Goal: Transaction & Acquisition: Purchase product/service

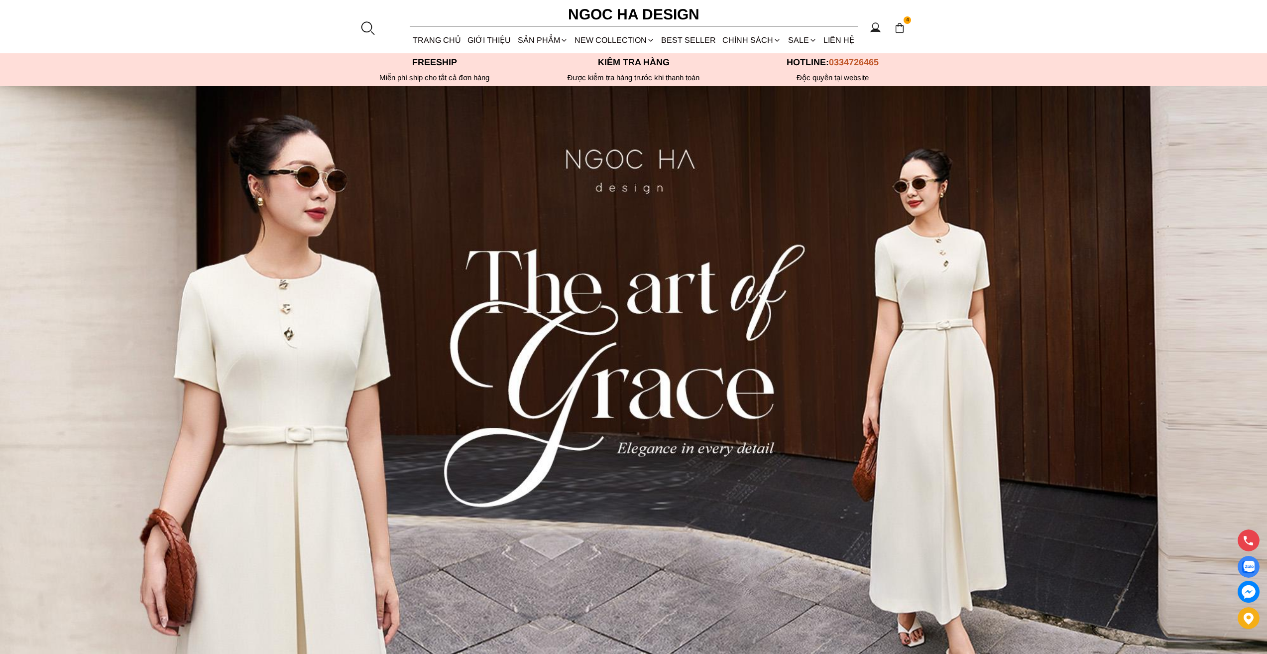
select select "Đỏ"
select select "S"
click at [901, 25] on img at bounding box center [899, 27] width 11 height 11
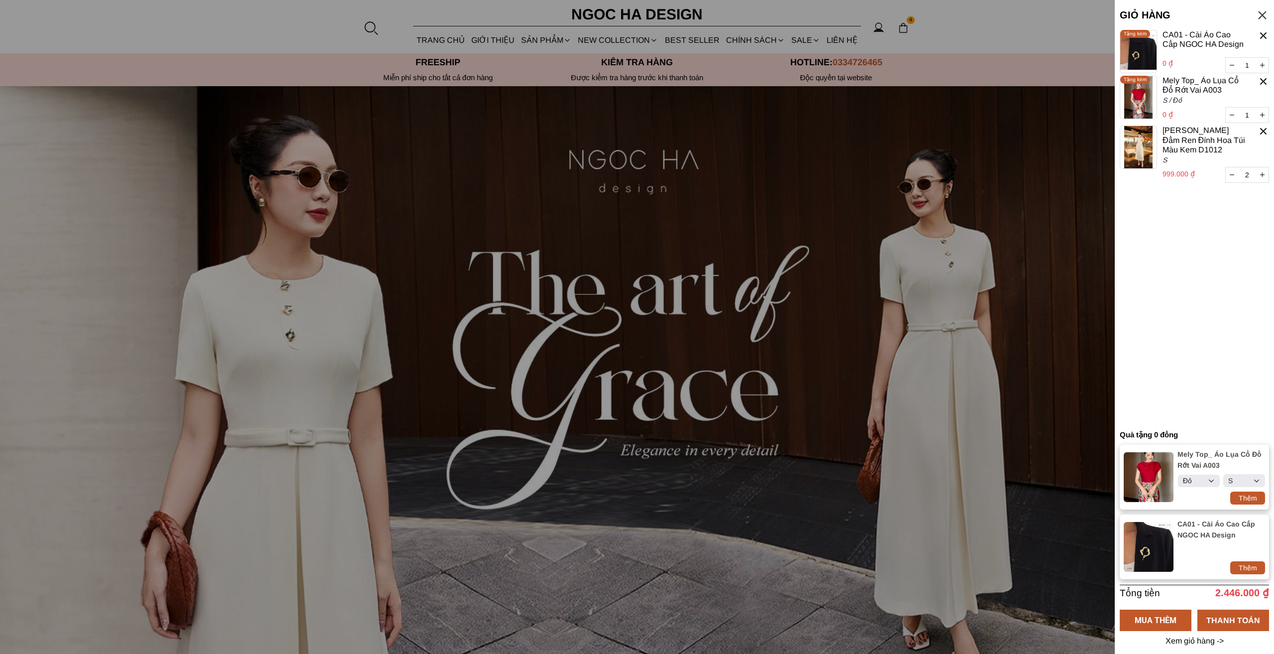
click at [1263, 130] on div at bounding box center [1263, 130] width 11 height 11
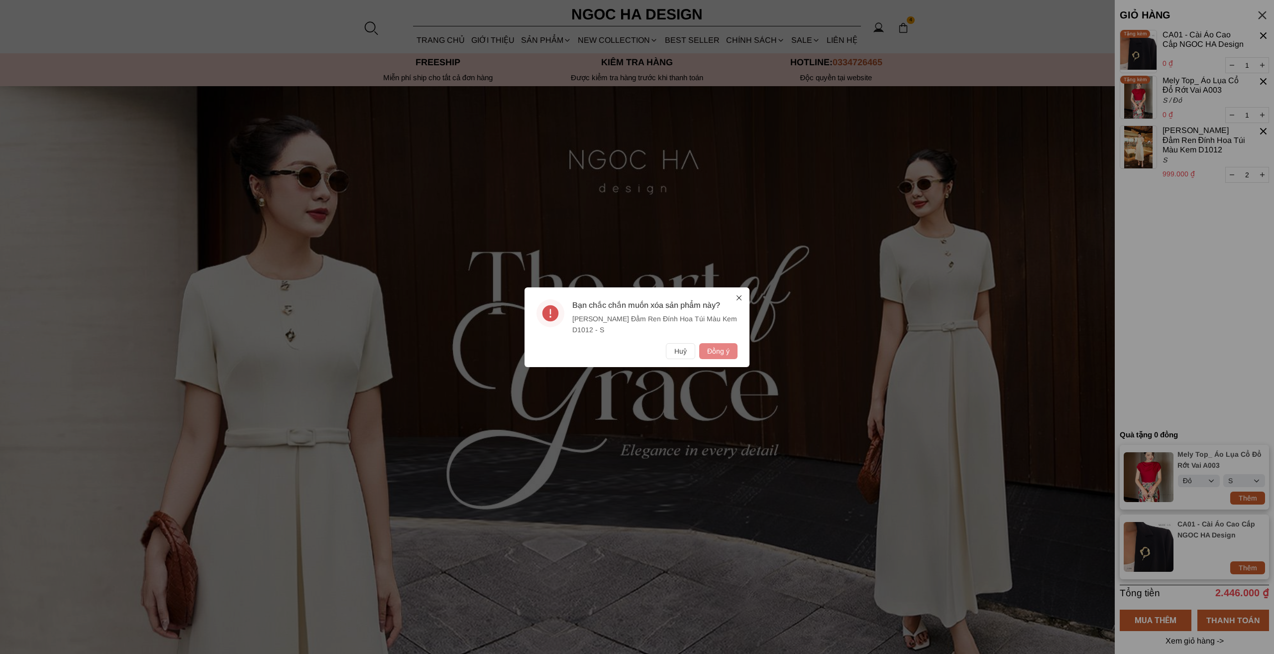
click at [725, 352] on button "Đồng ý" at bounding box center [718, 351] width 38 height 16
select select "Đỏ"
select select "S"
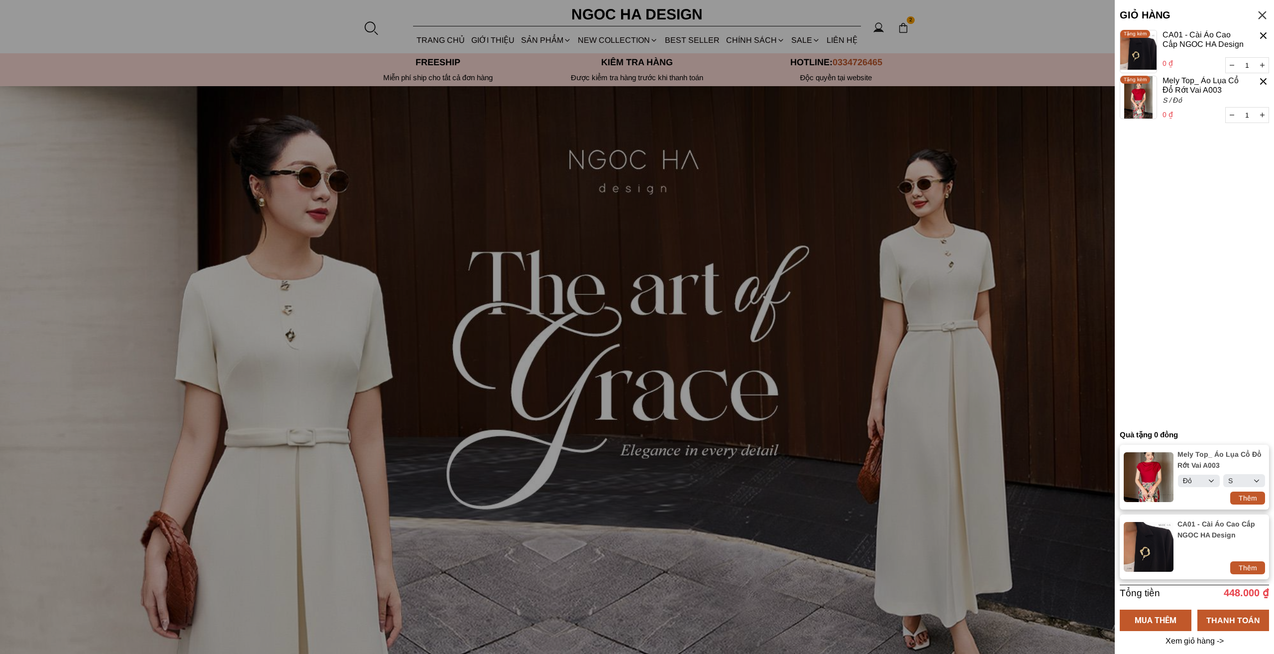
click at [1262, 36] on div at bounding box center [1263, 35] width 11 height 11
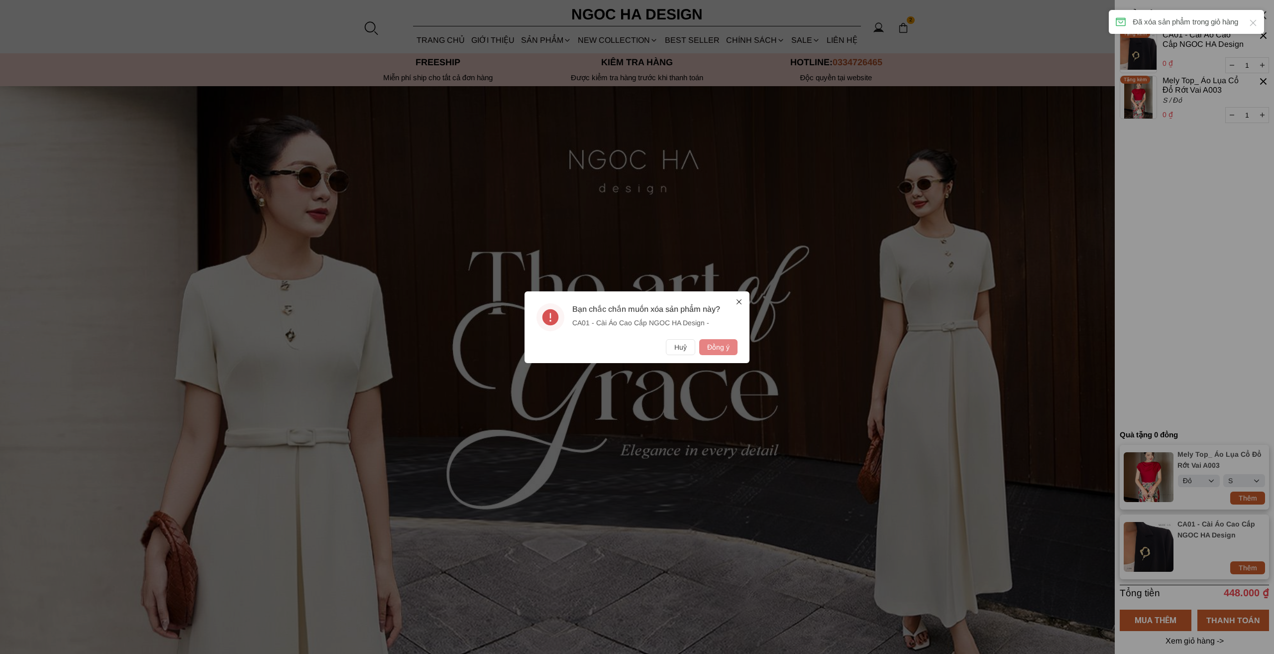
click at [723, 347] on button "Đồng ý" at bounding box center [718, 347] width 38 height 16
select select "Đỏ"
select select "S"
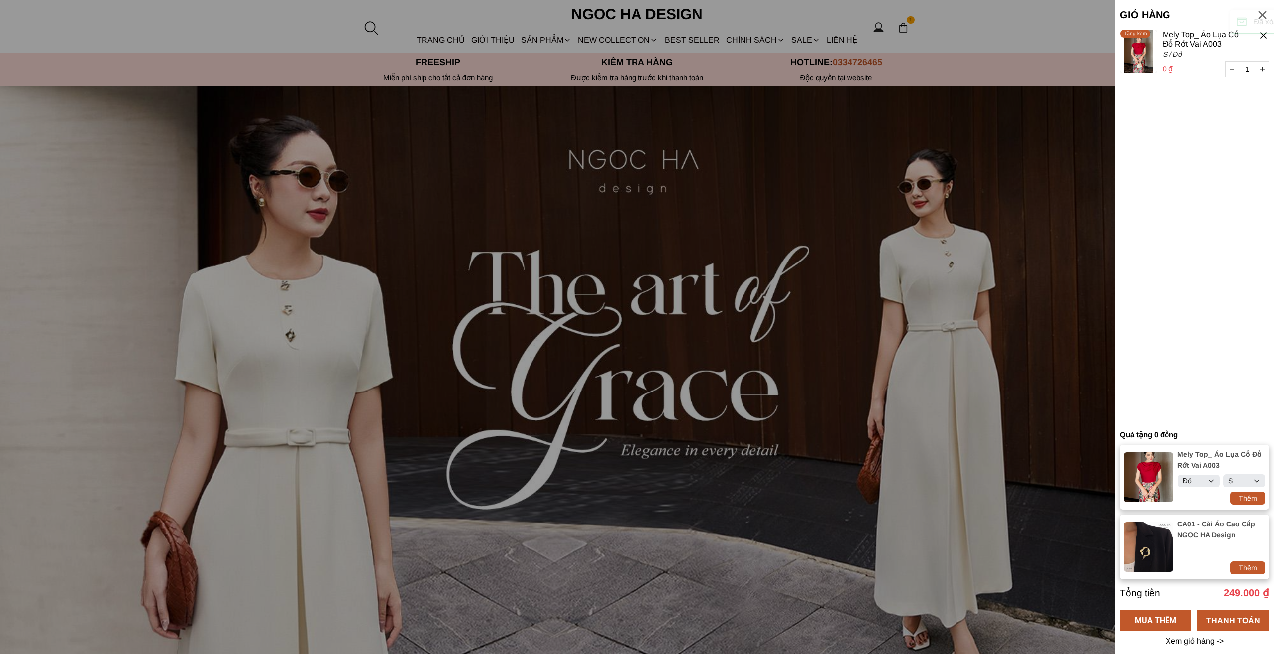
click at [1264, 35] on div at bounding box center [1263, 35] width 11 height 11
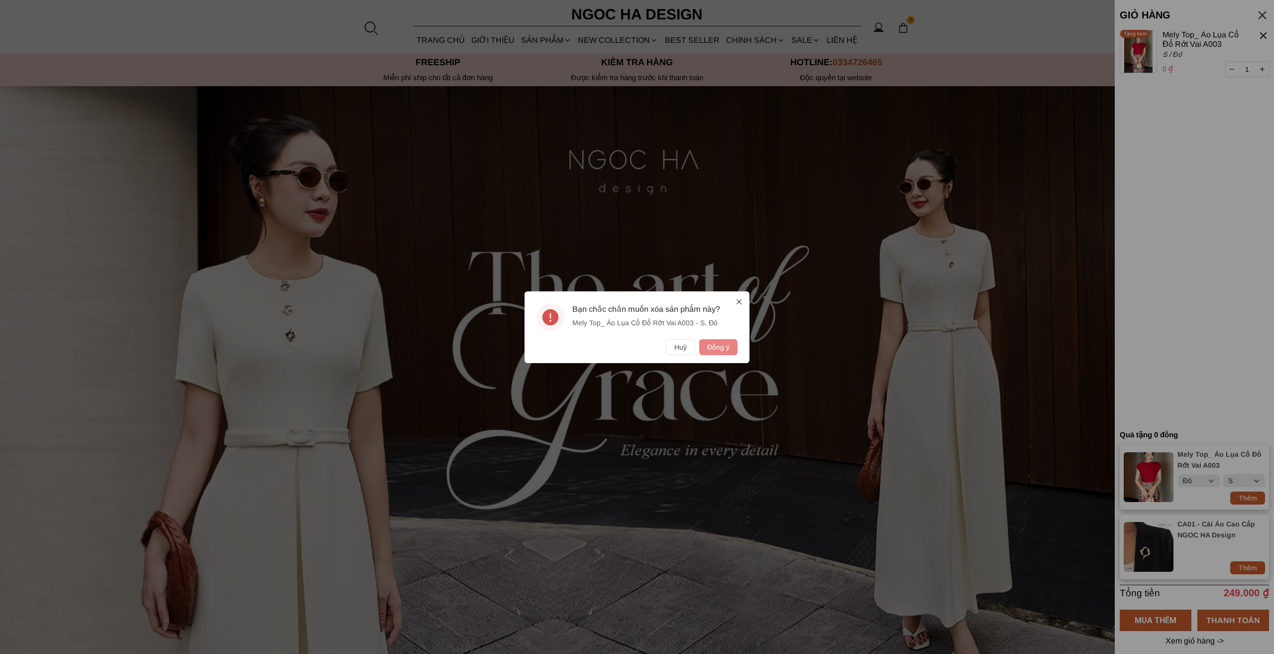
click at [719, 352] on button "Đồng ý" at bounding box center [718, 347] width 38 height 16
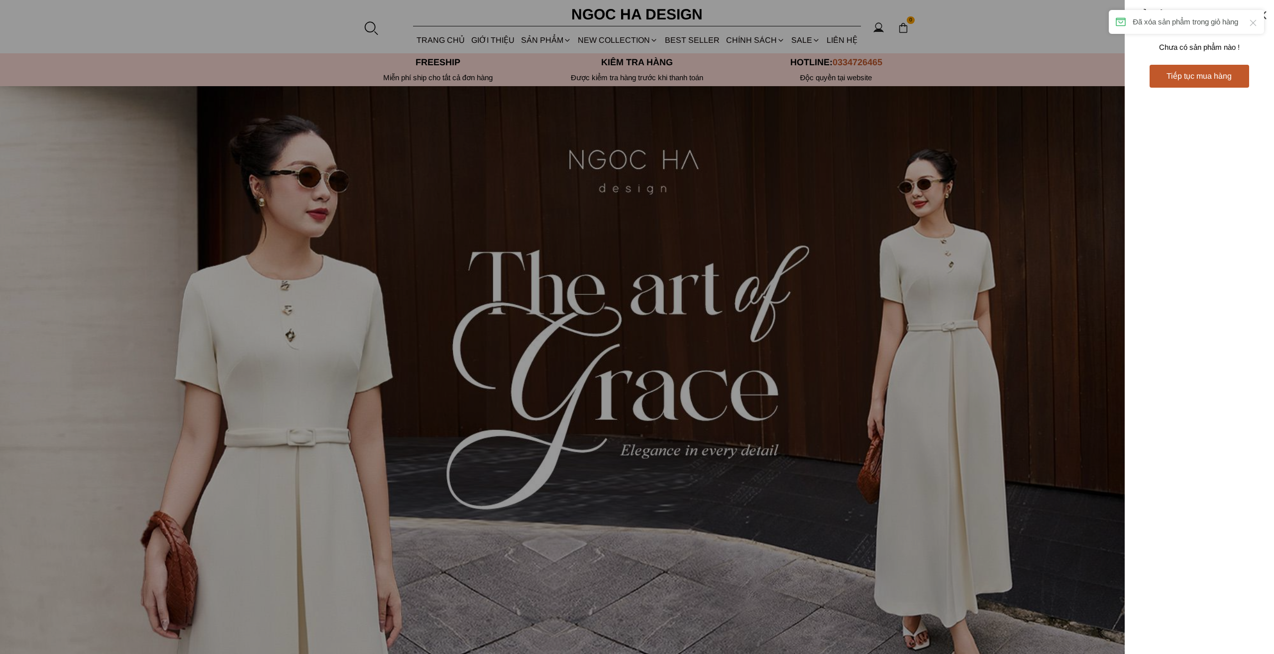
click at [818, 27] on div at bounding box center [637, 327] width 1274 height 654
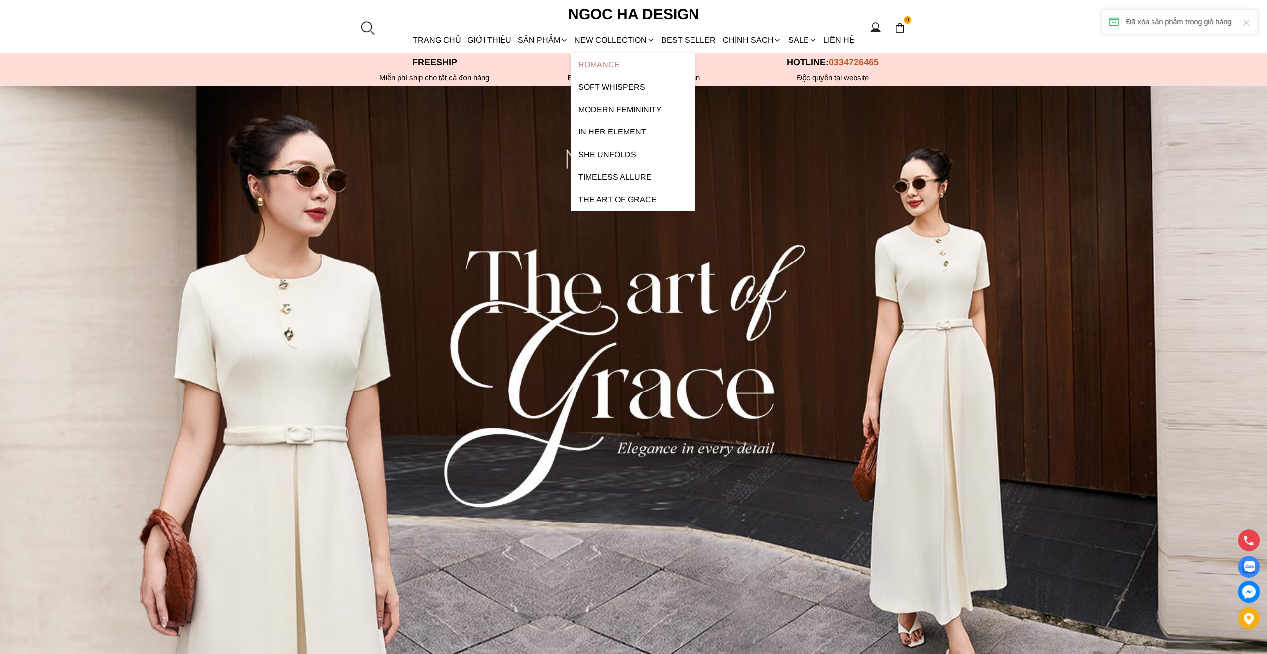
click at [592, 64] on link "ROMANCE" at bounding box center [633, 64] width 124 height 22
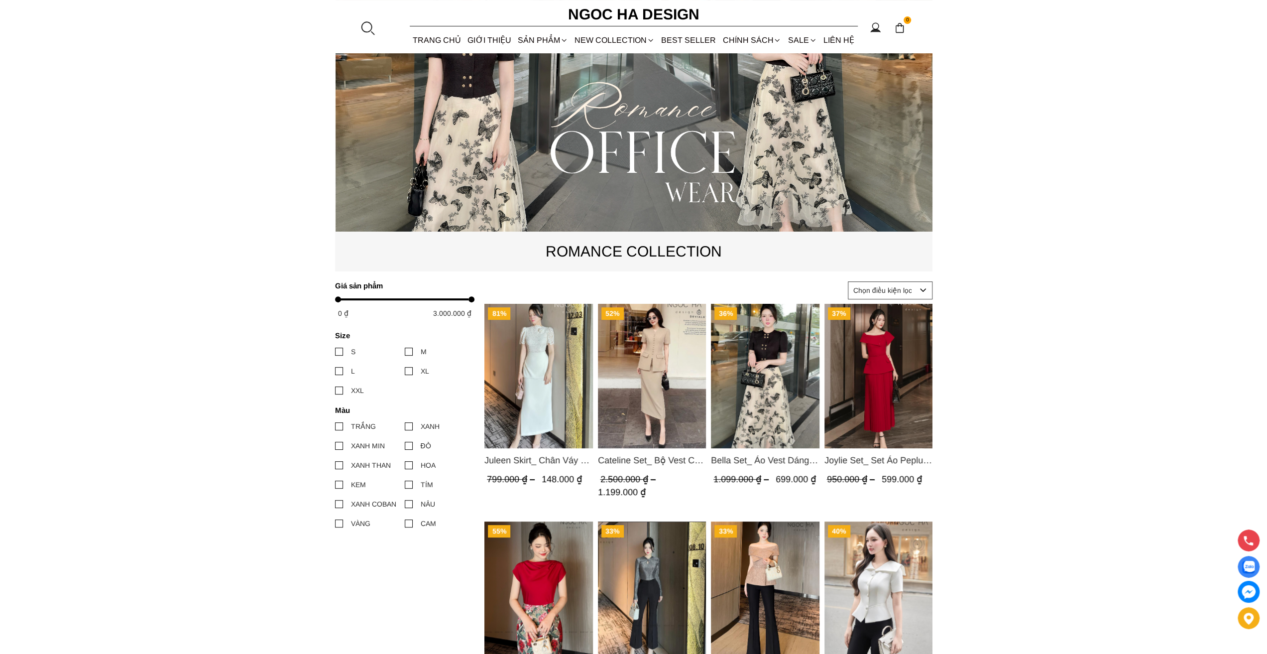
click at [639, 388] on img "Product image - Cateline Set_ Bộ Vest Cổ V Đính Cúc Nhí Chân Váy Bút Chì BJ127" at bounding box center [651, 376] width 109 height 144
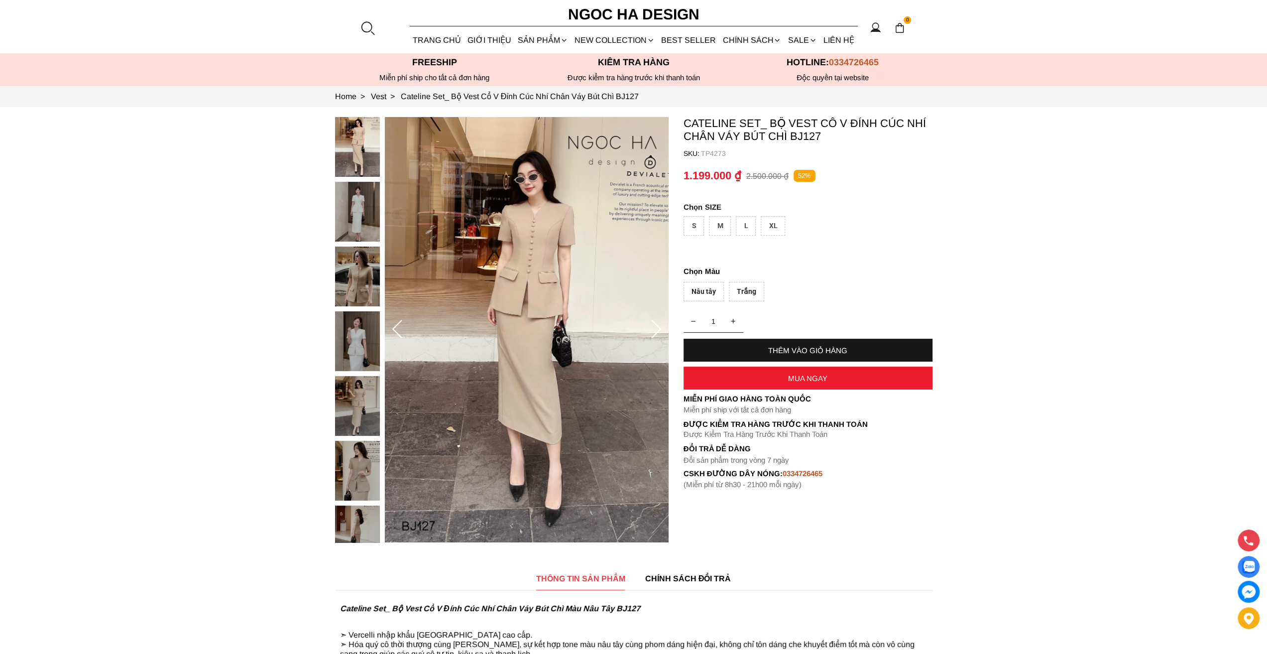
click at [696, 228] on div "S" at bounding box center [693, 225] width 20 height 19
click at [711, 282] on div "Nâu tây" at bounding box center [703, 291] width 40 height 19
click at [804, 348] on div "THÊM VÀO GIỎ HÀNG" at bounding box center [807, 350] width 249 height 8
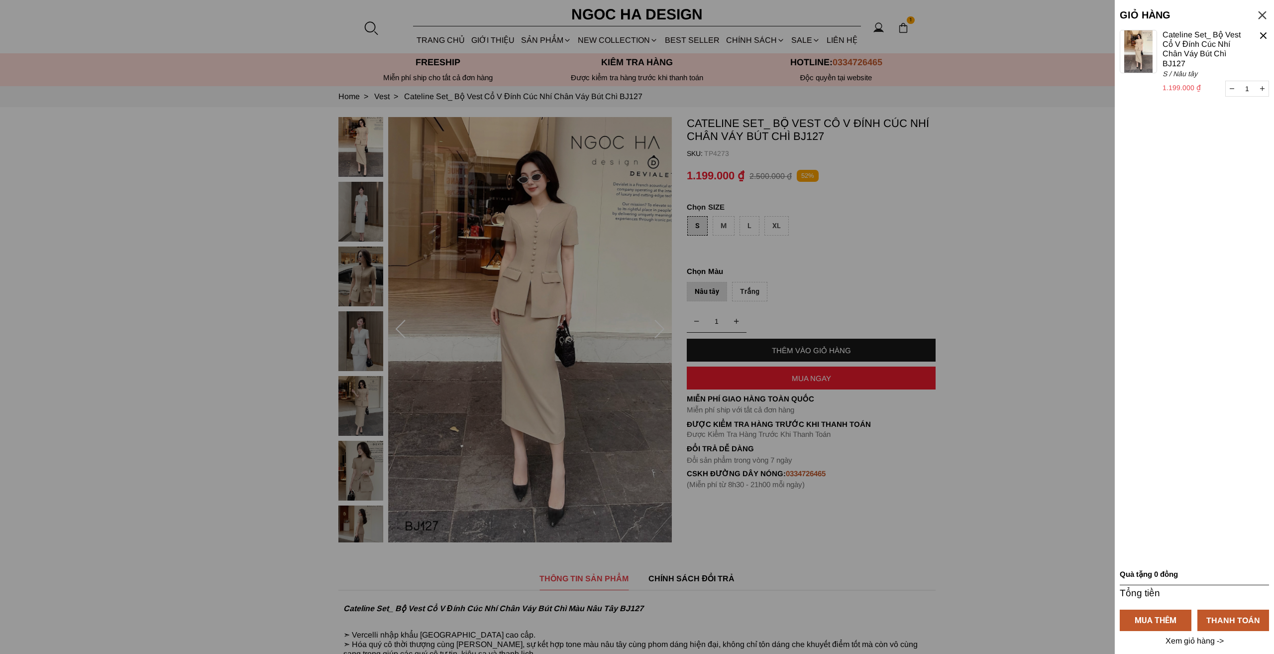
select select "Đỏ"
select select "S"
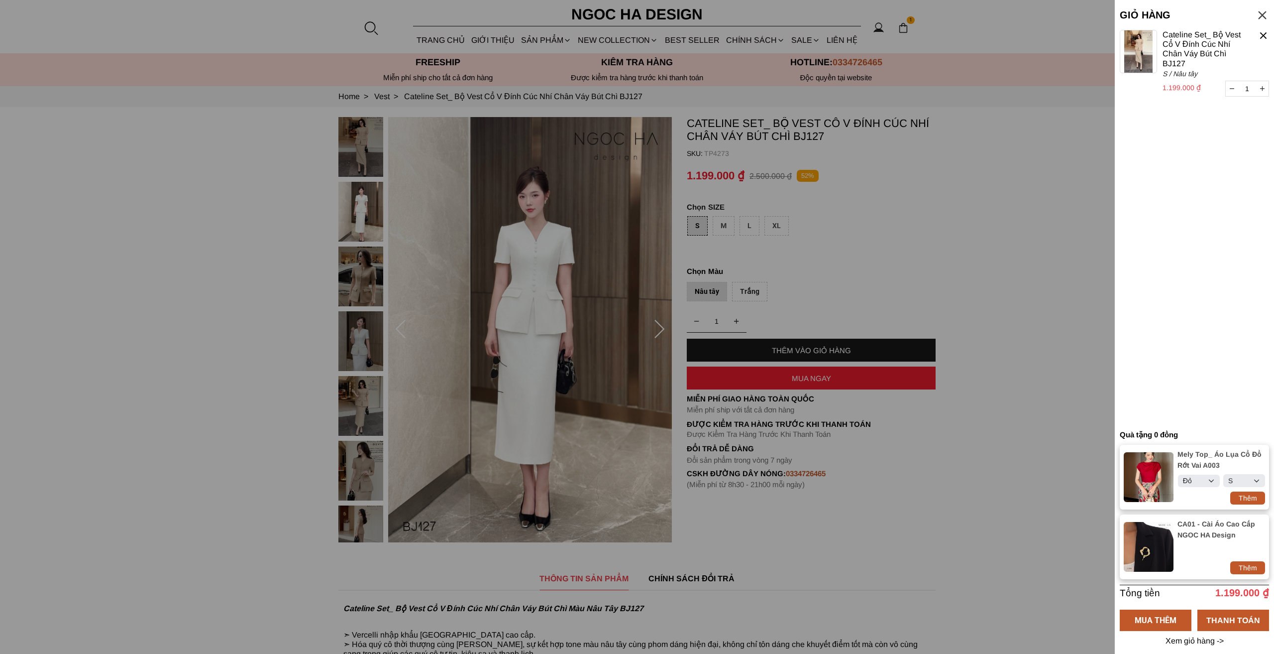
click at [1243, 562] on div "Thêm" at bounding box center [1247, 567] width 35 height 11
select select "Đỏ"
select select "S"
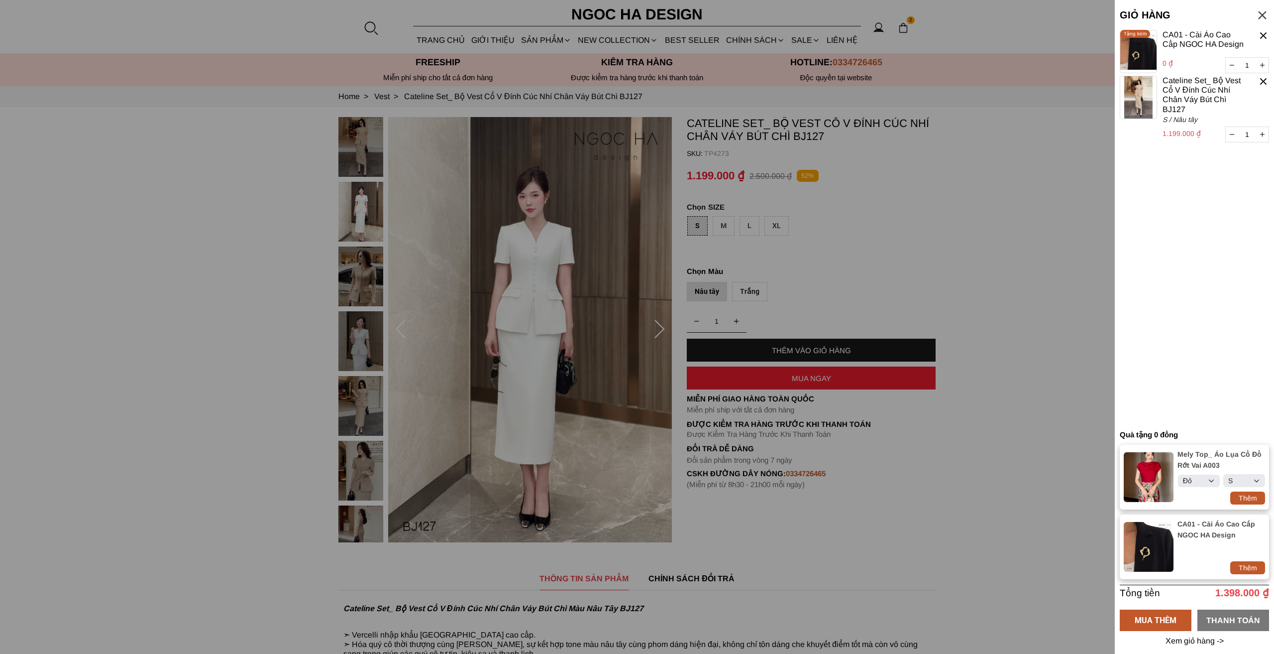
click at [1229, 616] on div "THANH TOÁN" at bounding box center [1234, 619] width 72 height 12
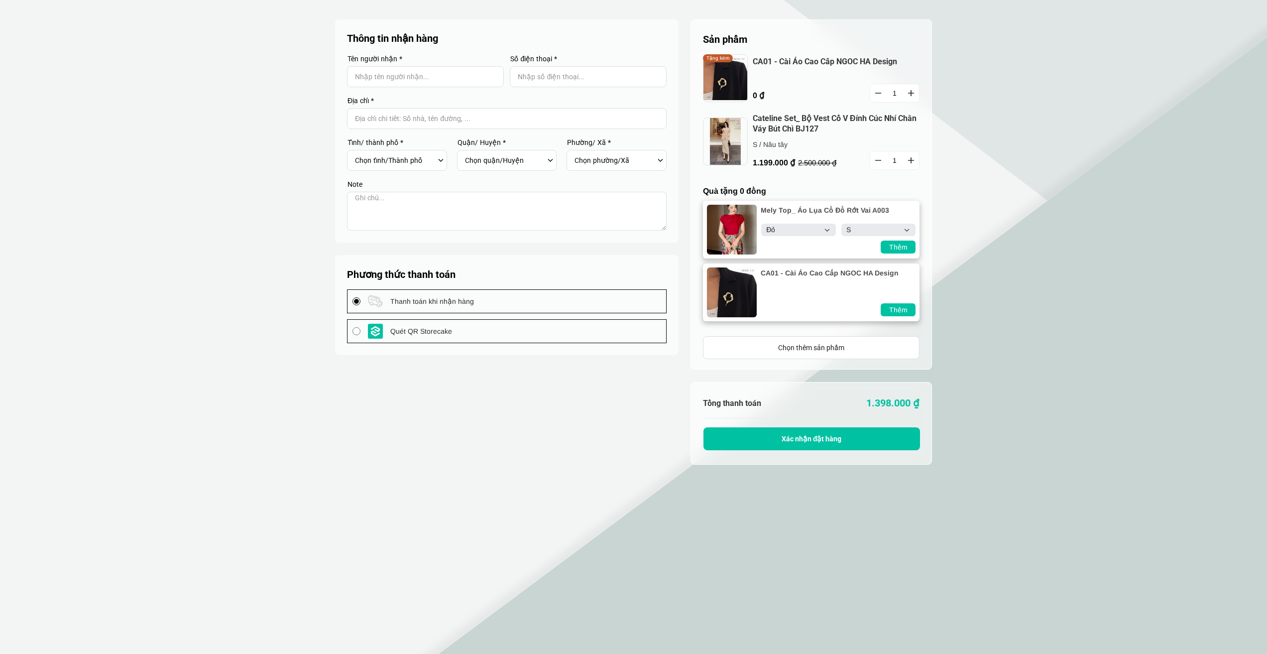
select select "Đỏ"
select select "S"
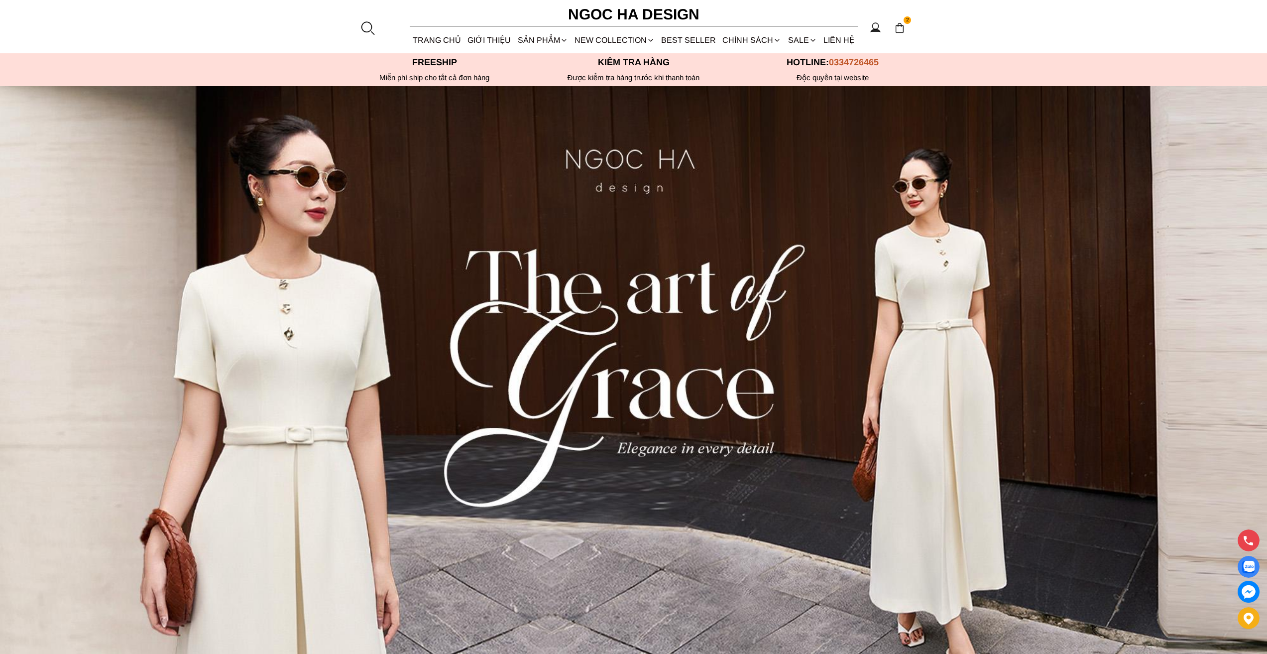
select select "Đỏ"
select select "S"
click at [896, 26] on img at bounding box center [899, 27] width 11 height 11
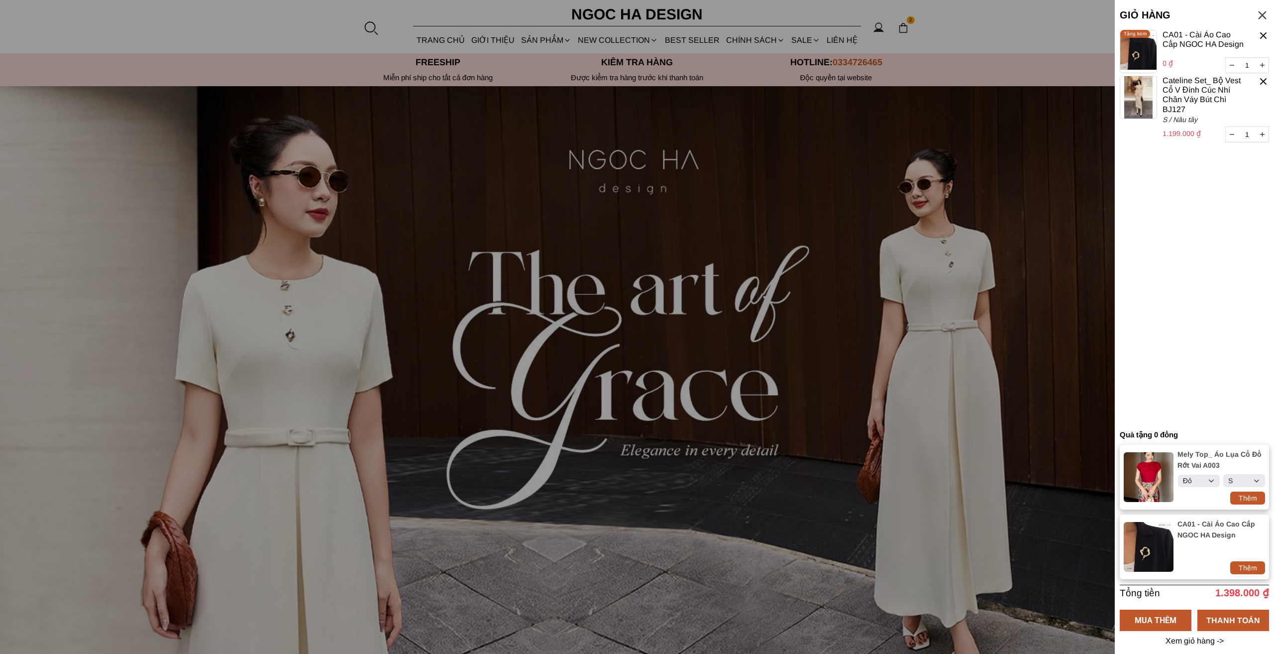
click at [1239, 492] on div "Thêm" at bounding box center [1247, 497] width 35 height 11
select select "Đỏ"
select select "S"
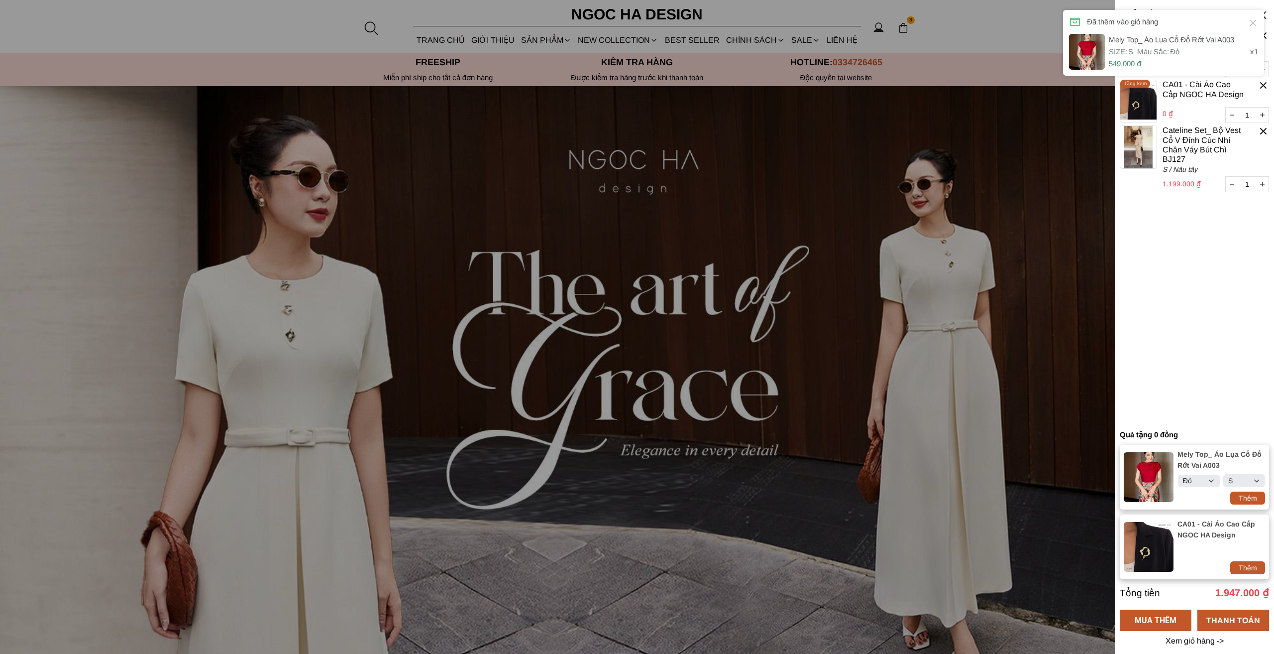
select select "Đỏ"
select select "S"
click at [1264, 83] on div at bounding box center [1263, 85] width 11 height 11
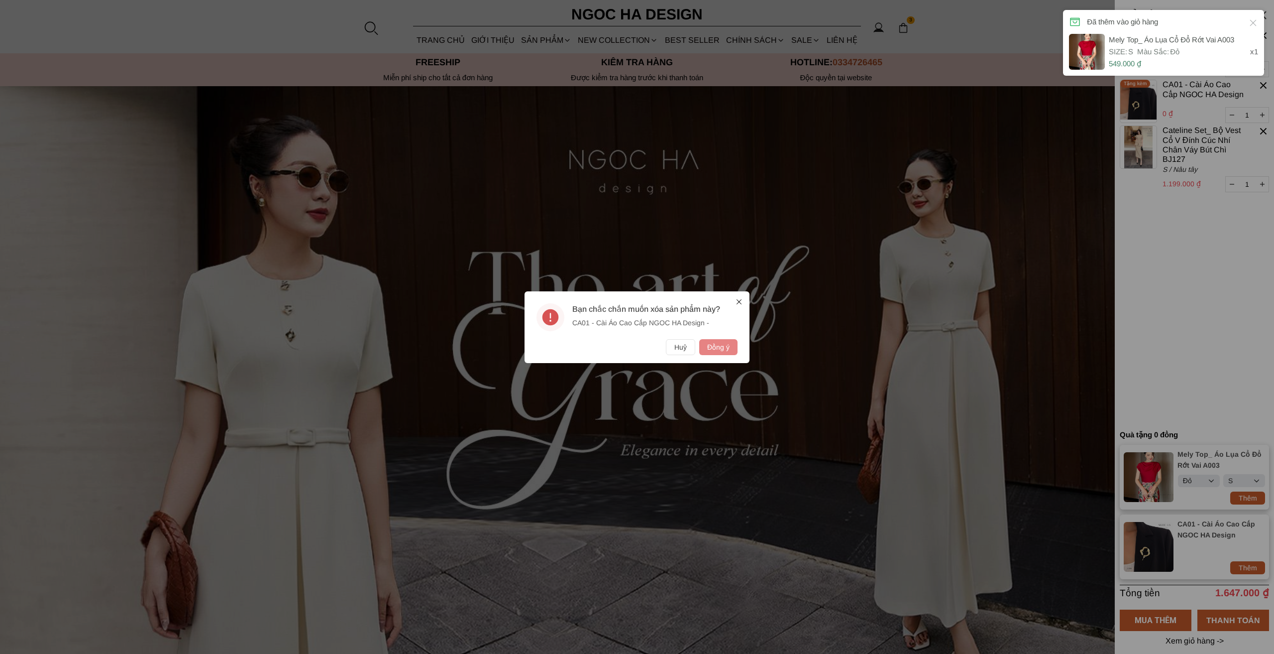
click at [716, 348] on button "Đồng ý" at bounding box center [718, 347] width 38 height 16
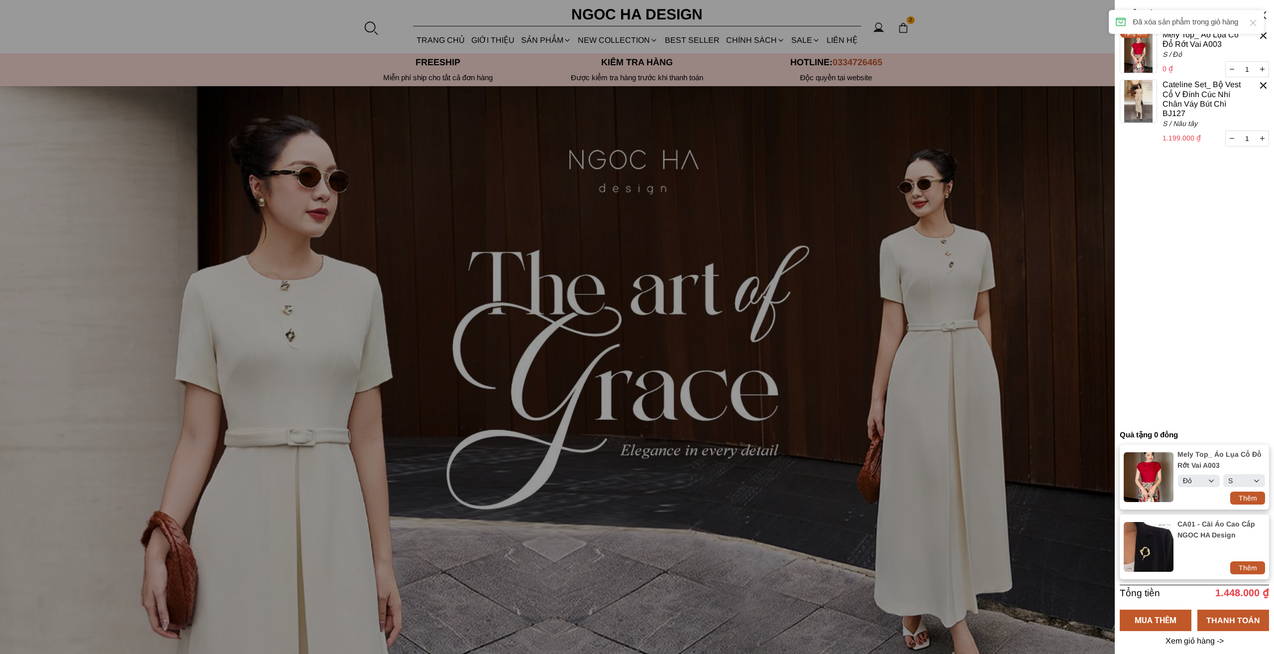
select select "Đỏ"
select select "S"
click at [1264, 39] on div at bounding box center [1263, 35] width 11 height 11
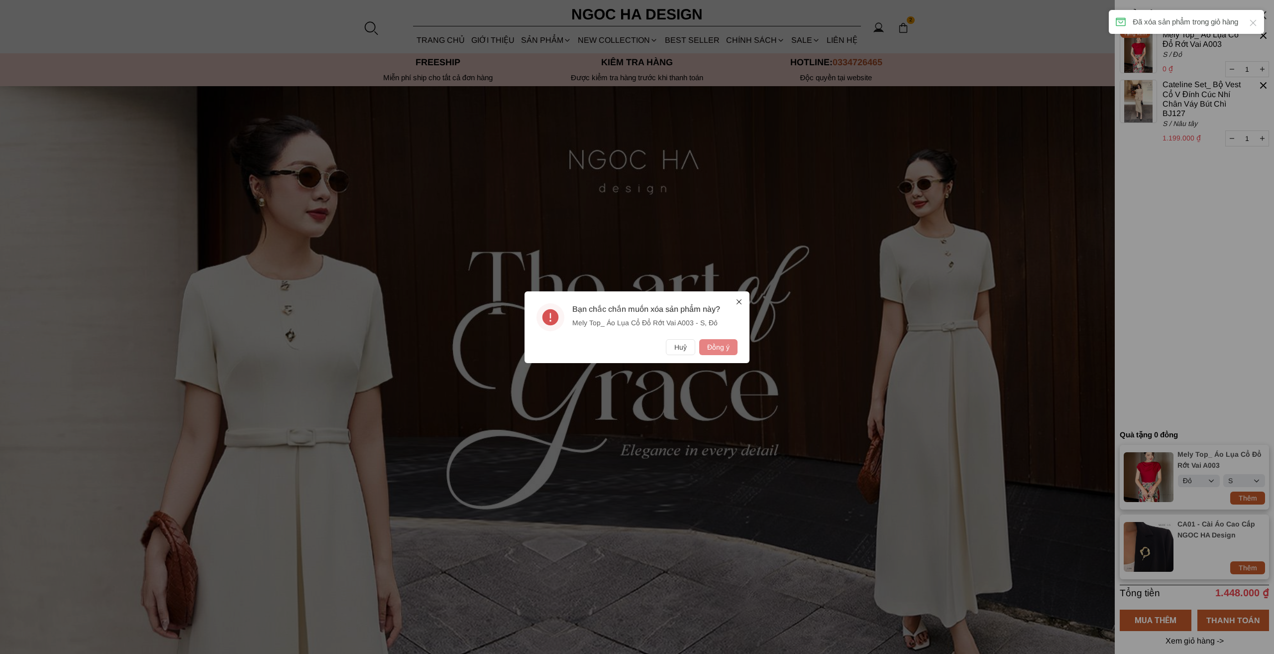
click at [723, 341] on button "Đồng ý" at bounding box center [718, 347] width 38 height 16
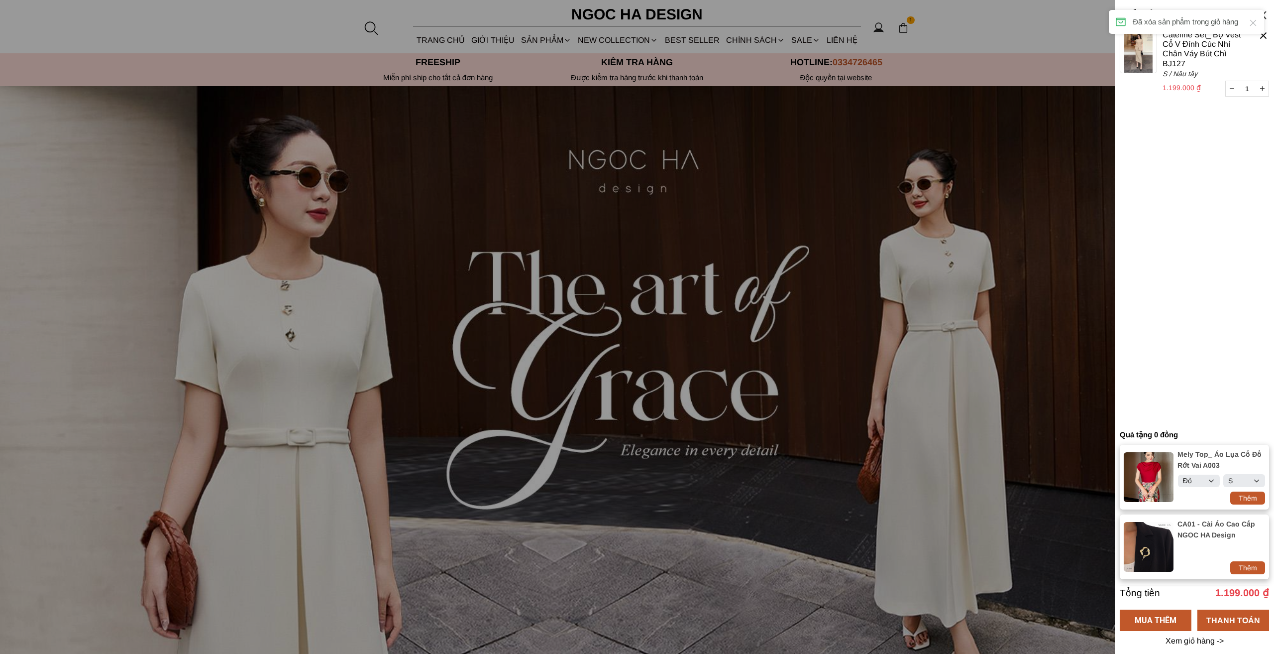
select select "Đỏ"
select select "S"
click at [1265, 37] on div at bounding box center [1263, 35] width 11 height 11
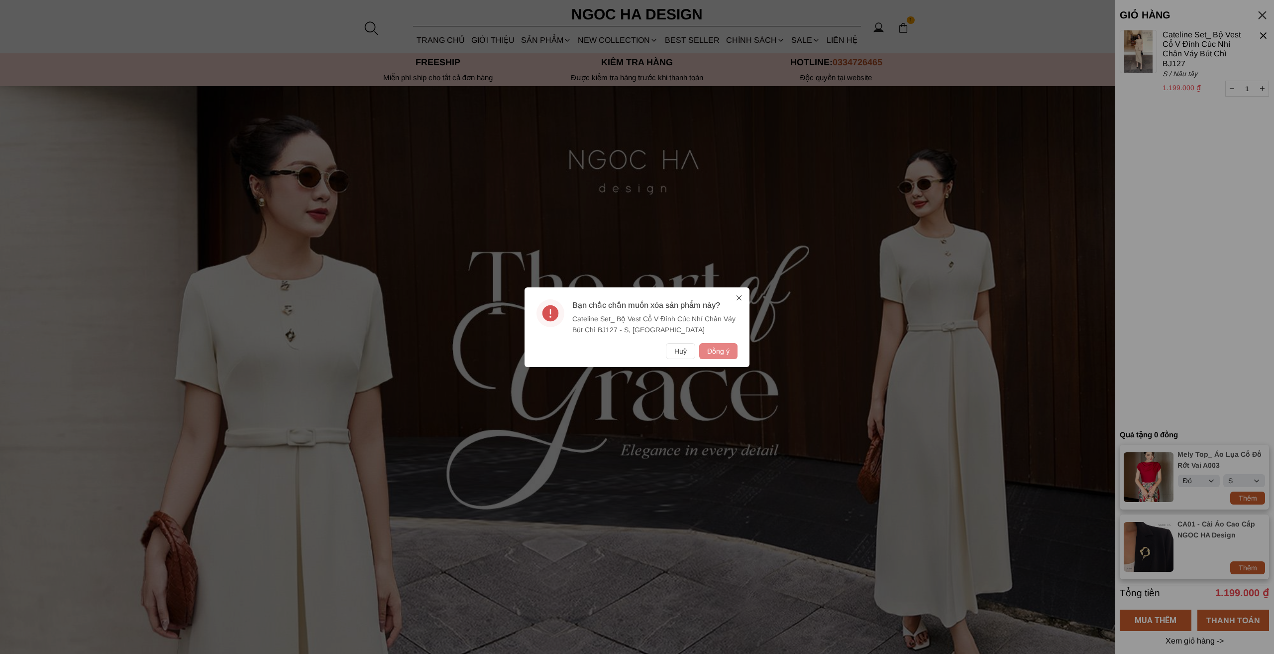
click at [723, 349] on button "Đồng ý" at bounding box center [718, 351] width 38 height 16
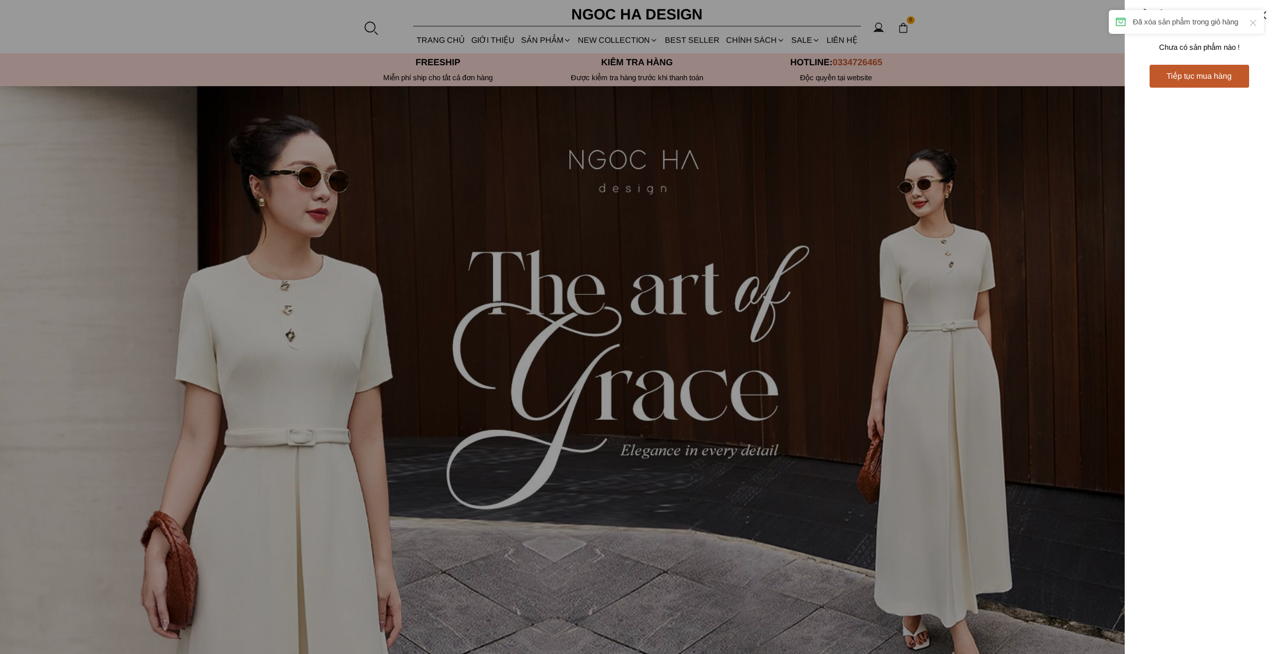
click at [692, 443] on div at bounding box center [637, 327] width 1274 height 654
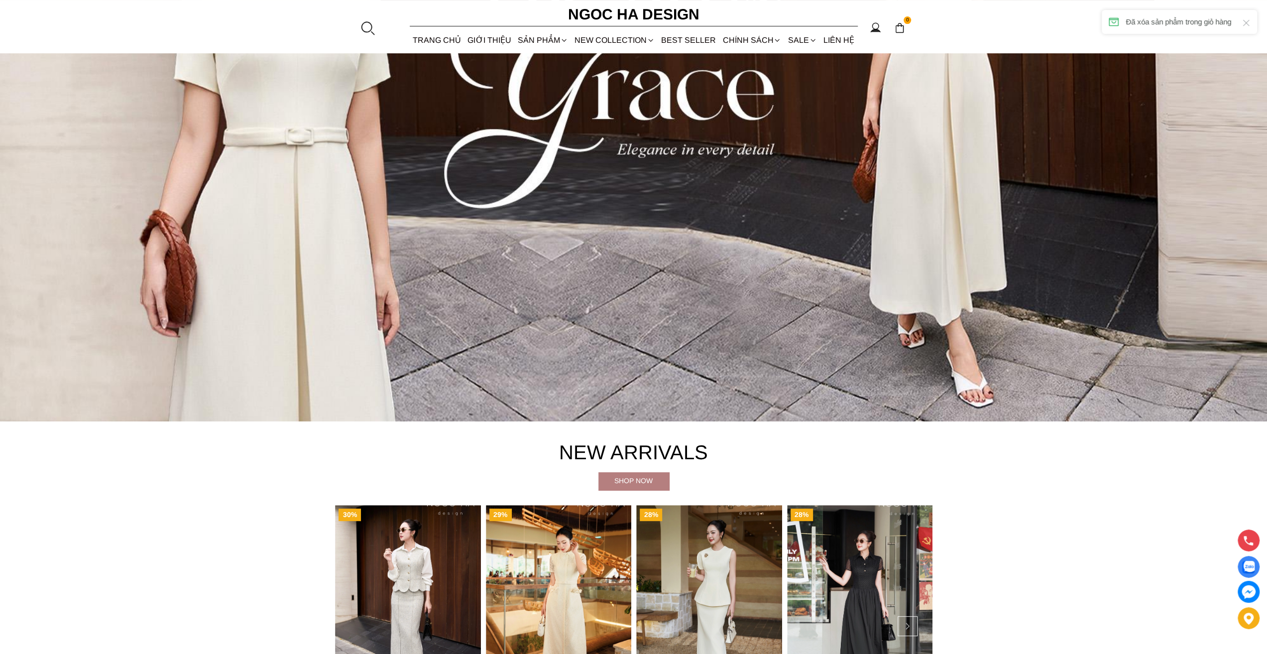
scroll to position [647, 0]
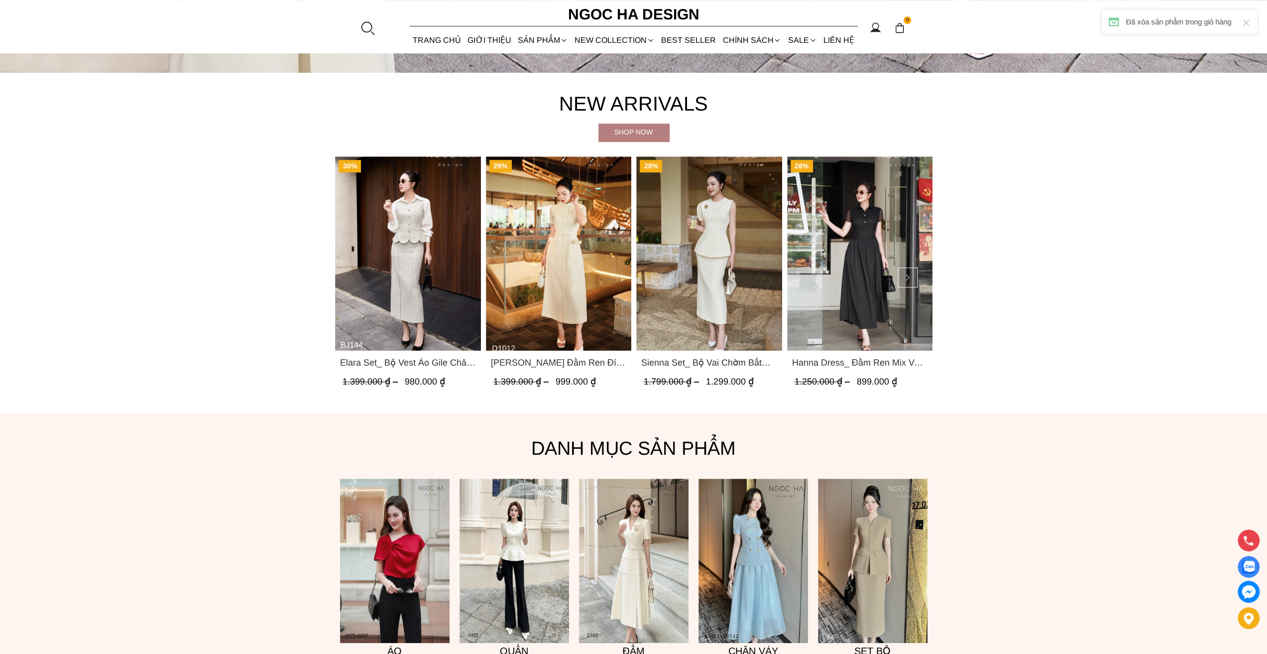
click at [569, 311] on img "Product image - Catherine Dress_ Đầm Ren Đính Hoa Túi Màu Kem D1012" at bounding box center [558, 253] width 146 height 194
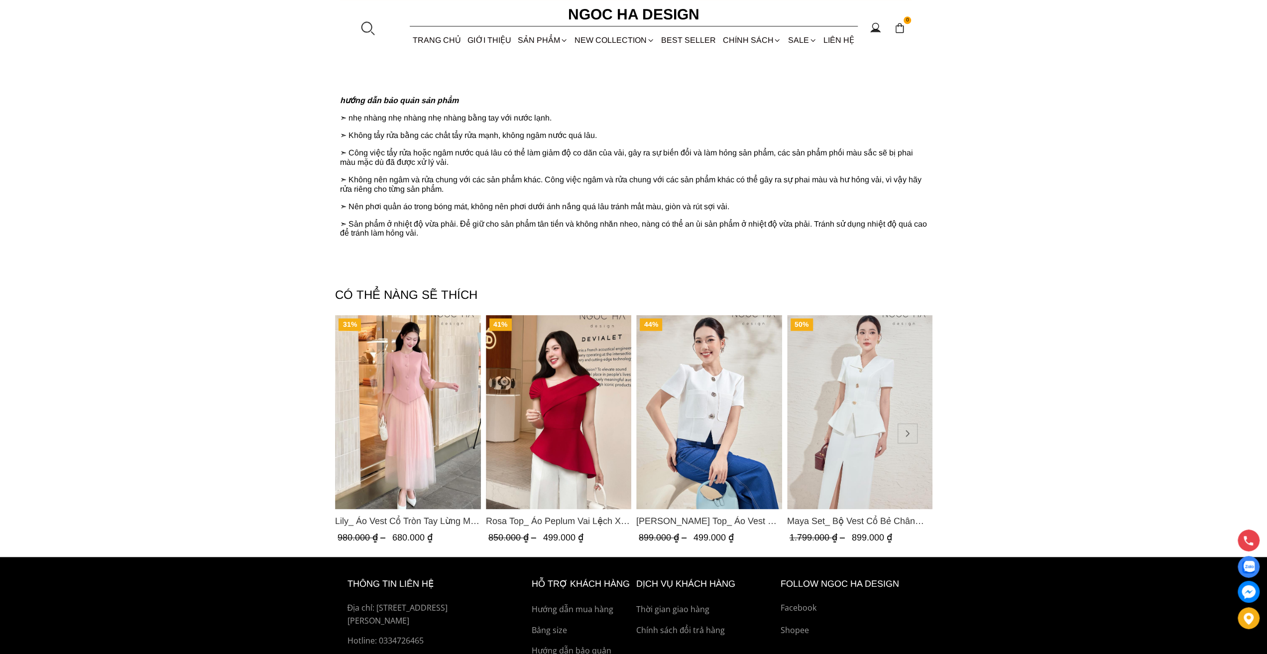
scroll to position [1244, 0]
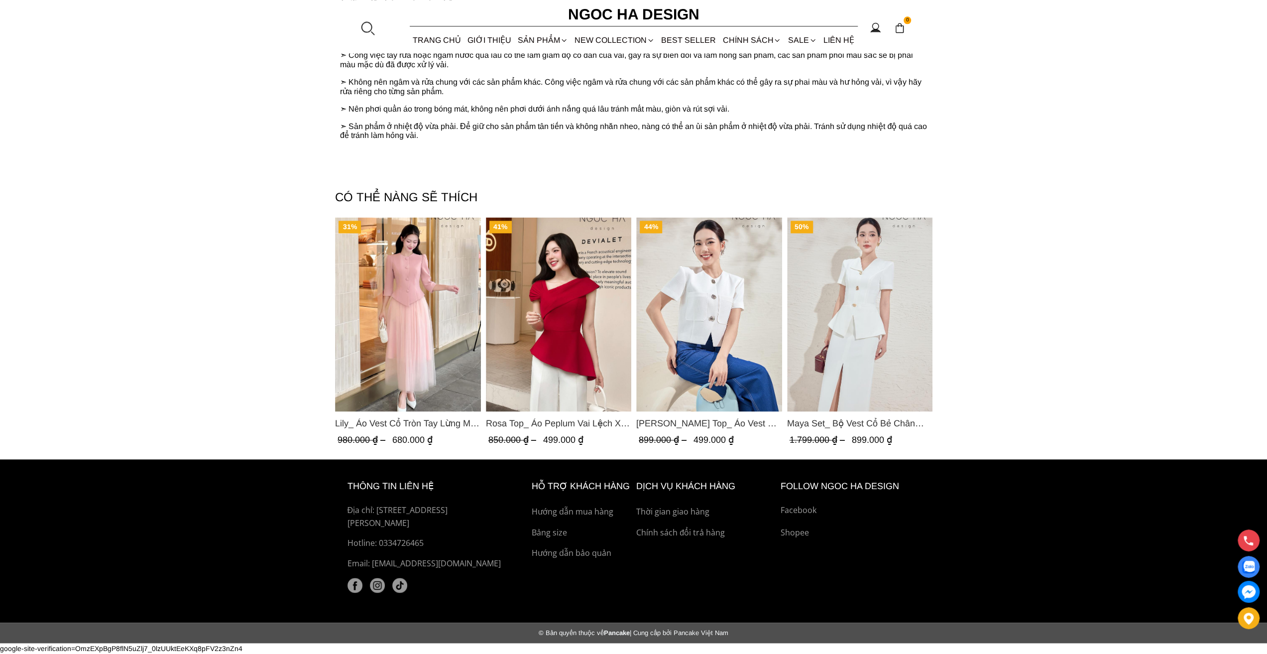
click at [635, 24] on h6 "Ngoc Ha Design" at bounding box center [633, 14] width 149 height 24
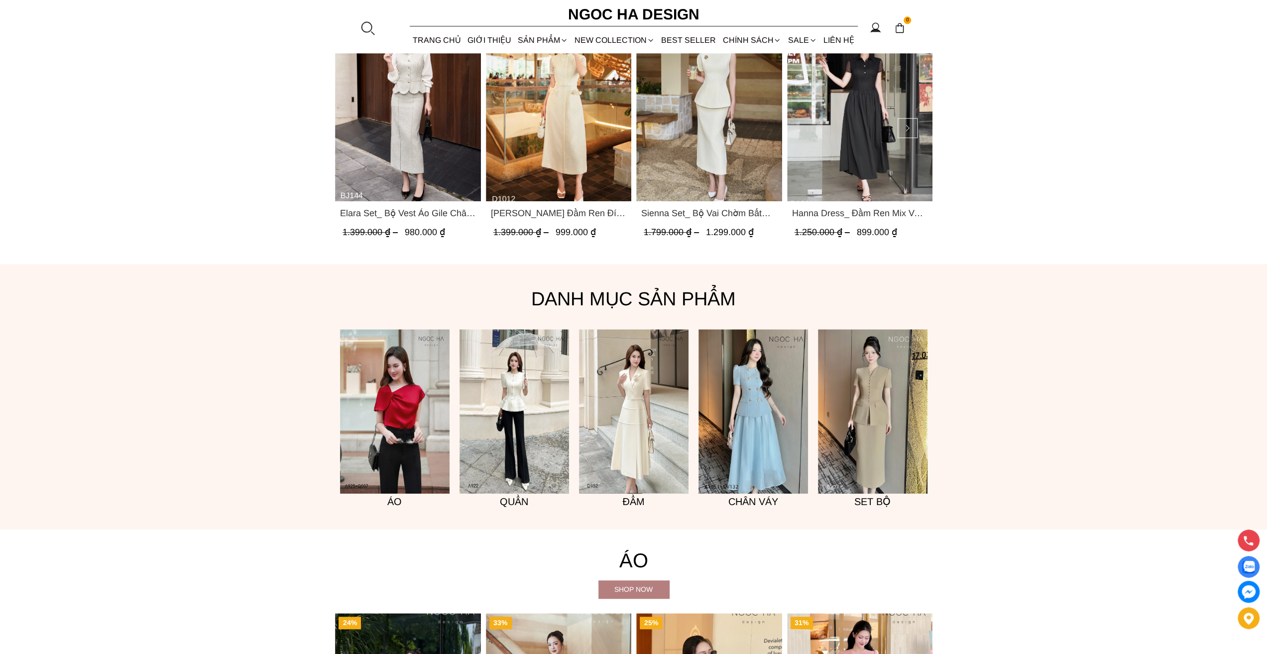
scroll to position [792, 0]
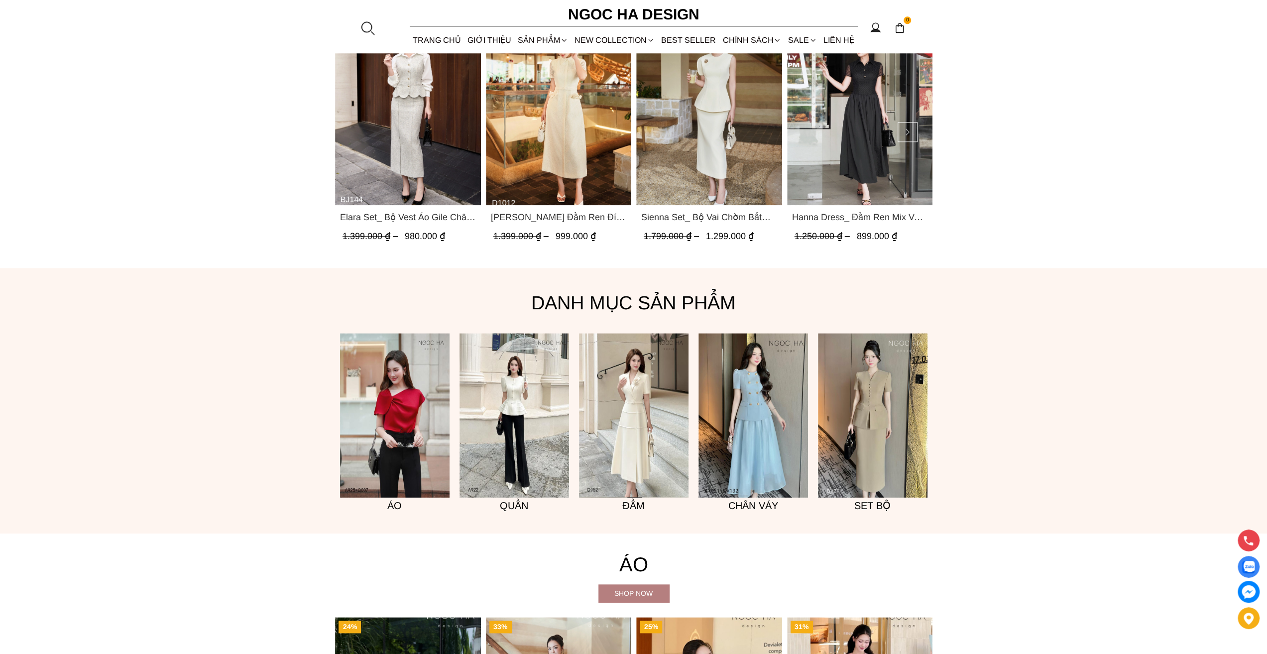
click at [704, 164] on img "Product image - Sienna Set_ Bộ Vai Chờm Bất Đối Xứng Mix Chân Váy Bút Chì BJ143" at bounding box center [709, 108] width 146 height 194
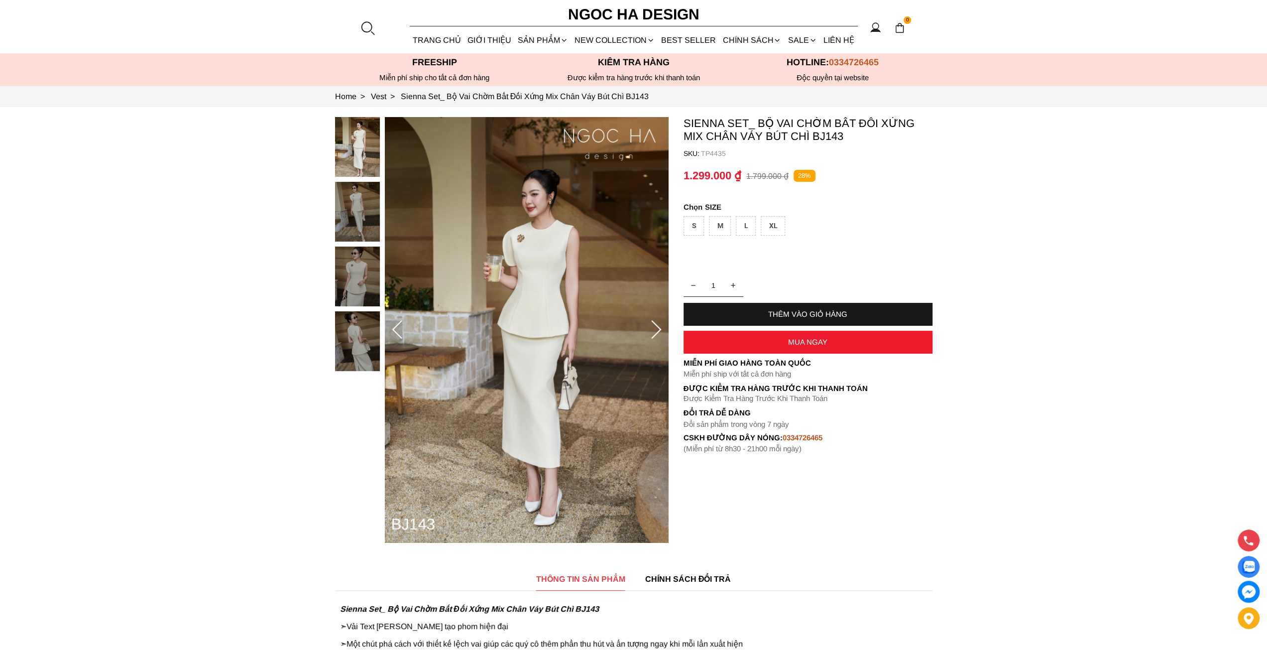
click at [695, 224] on div "S" at bounding box center [693, 225] width 20 height 19
click at [821, 307] on div "THÊM VÀO GIỎ HÀNG" at bounding box center [807, 314] width 249 height 23
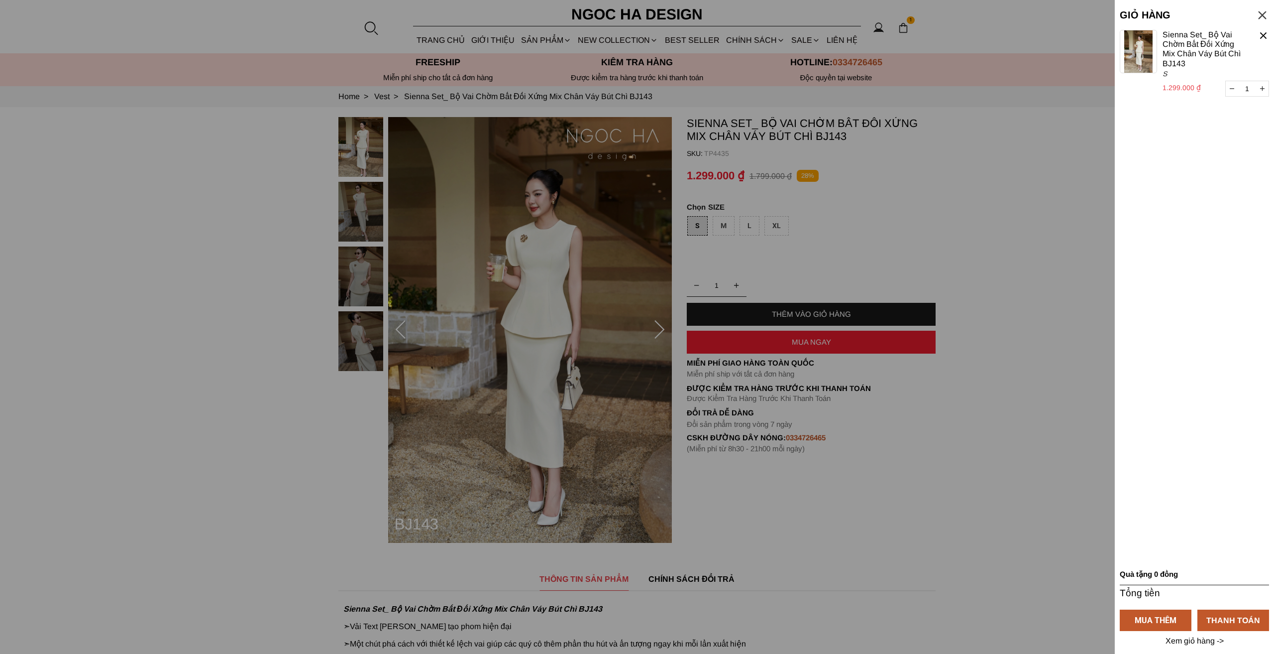
select select "Đỏ"
select select "S"
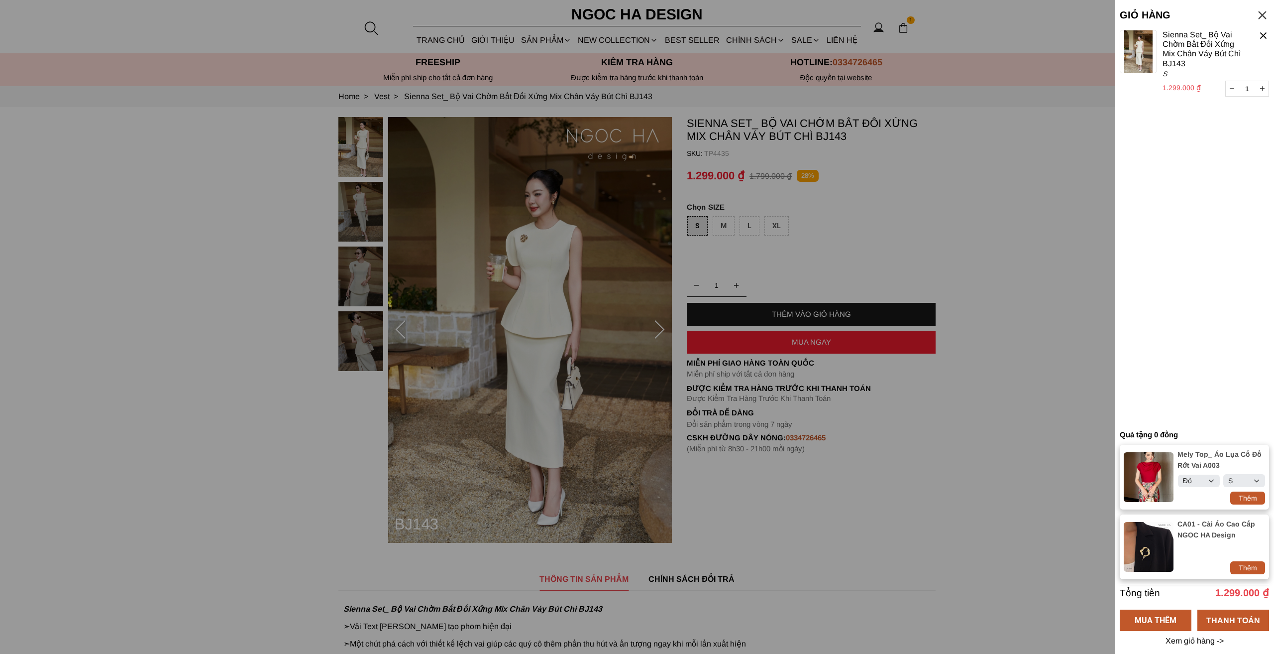
click at [1242, 492] on div "Thêm" at bounding box center [1247, 497] width 35 height 11
select select "Đỏ"
select select "S"
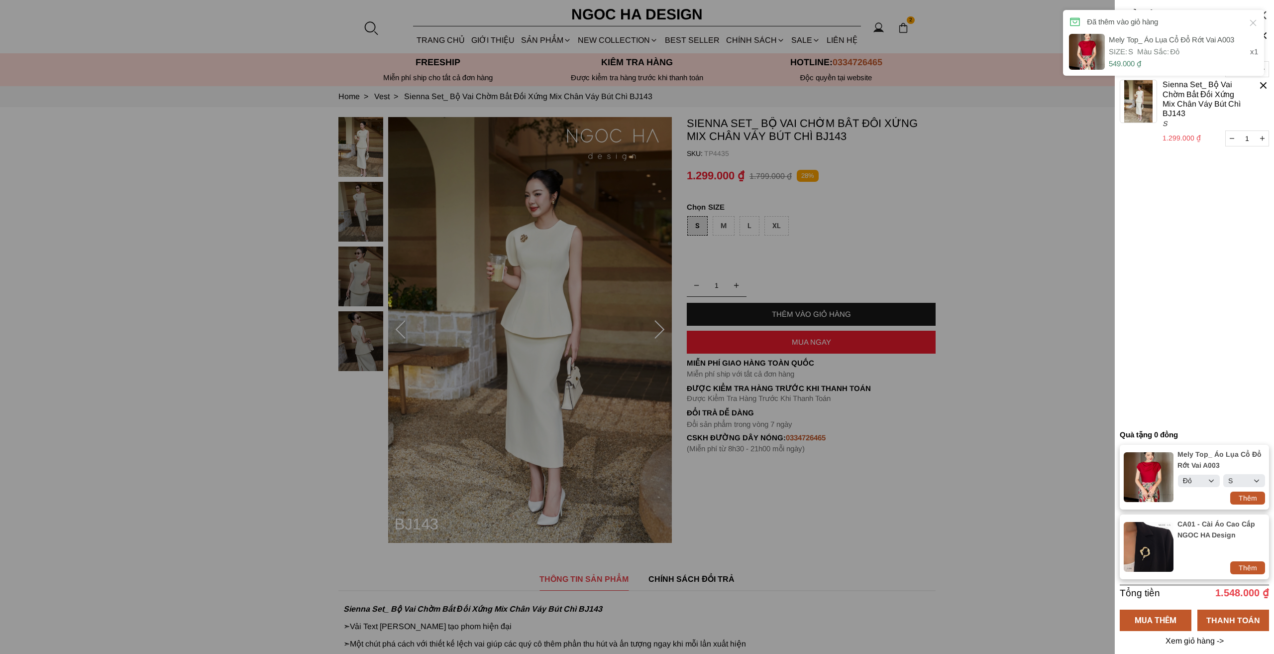
click at [1255, 496] on div "Thêm" at bounding box center [1247, 497] width 35 height 13
type input "2"
select select "Đỏ"
select select "S"
click at [1256, 20] on icon at bounding box center [1253, 23] width 10 height 10
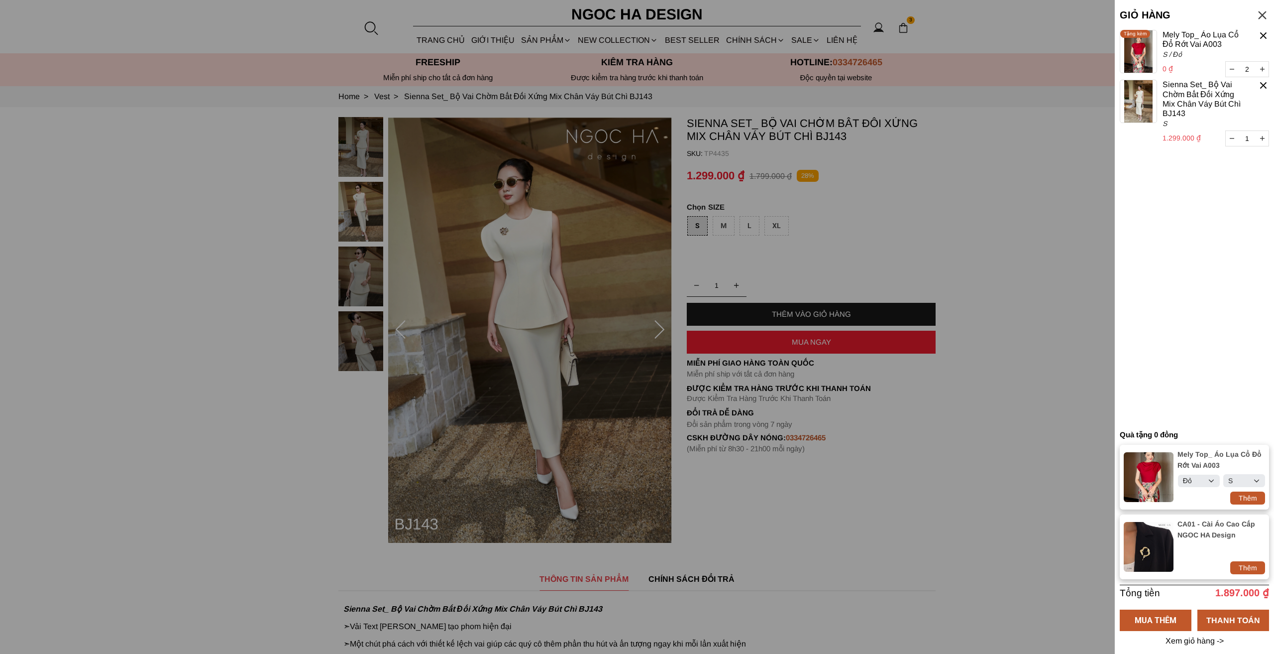
click at [1251, 562] on div "Thêm" at bounding box center [1247, 567] width 35 height 11
type input "1"
type input "2"
select select "Đỏ"
select select "S"
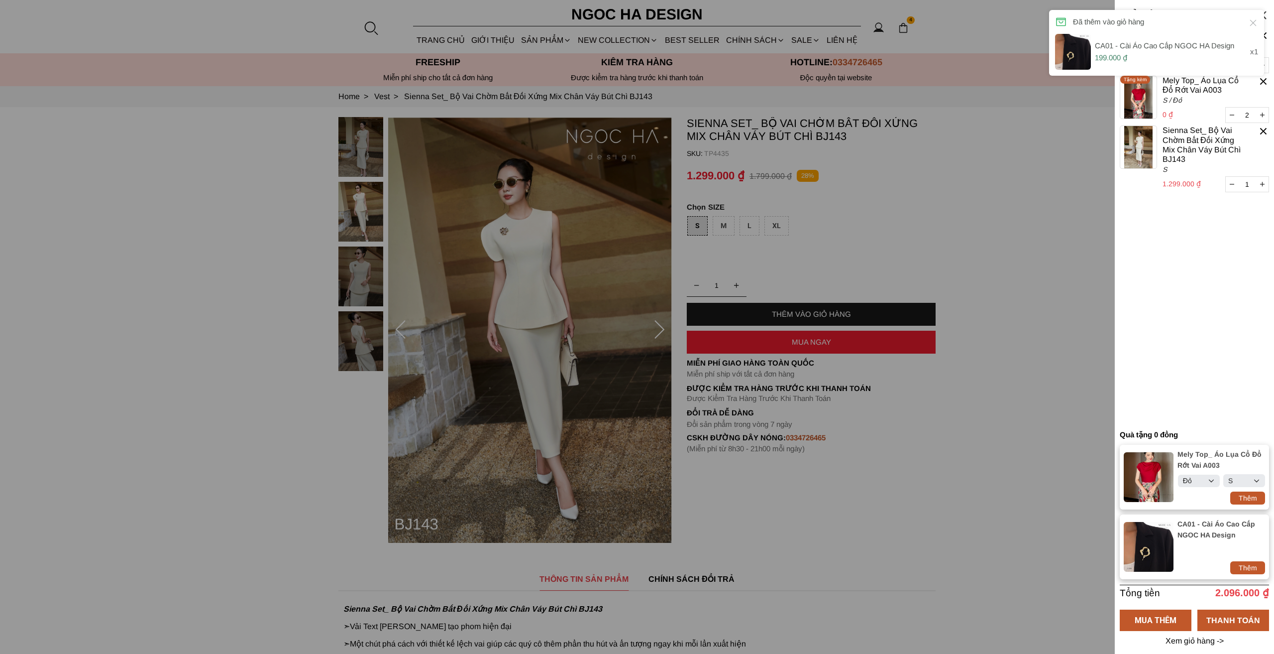
click at [1118, 248] on div "GIỎ HÀNG Tổng tiền 2.096.000 ₫ MUA THÊM THANH TOÁN Xem giỏ hàng -> 1 Chưa có sả…" at bounding box center [1194, 327] width 159 height 654
click at [1154, 265] on container "1 Chưa có sản phẩm nào CA01 - Cài Áo Cao Cấp NGOC HA Design 0 ₫ 1 Tặng kèm Mely…" at bounding box center [1194, 227] width 149 height 395
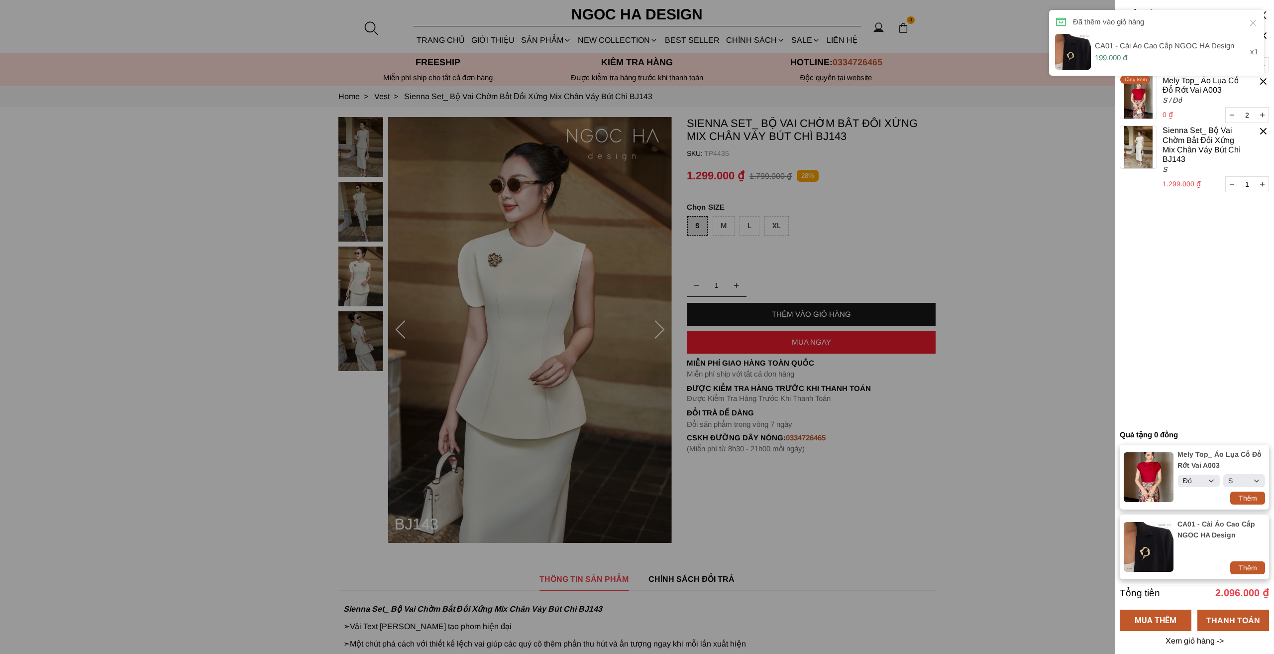
click at [1251, 24] on icon at bounding box center [1253, 23] width 10 height 10
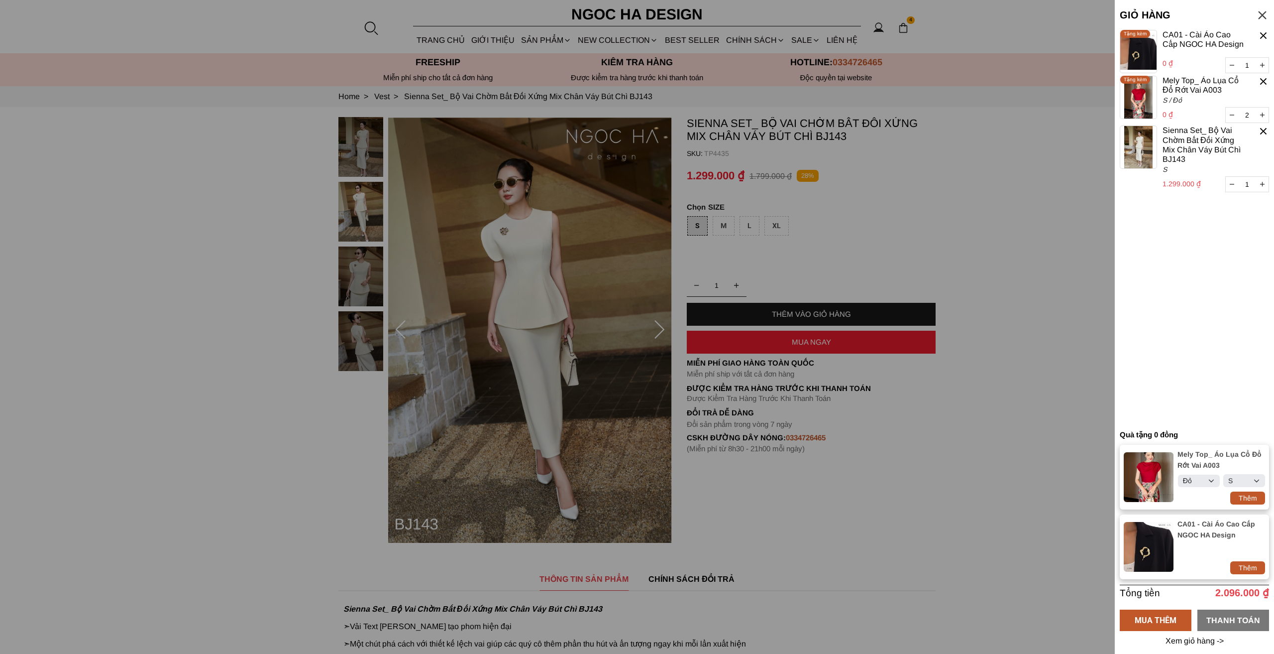
click at [1235, 613] on div "THANH TOÁN" at bounding box center [1234, 619] width 72 height 12
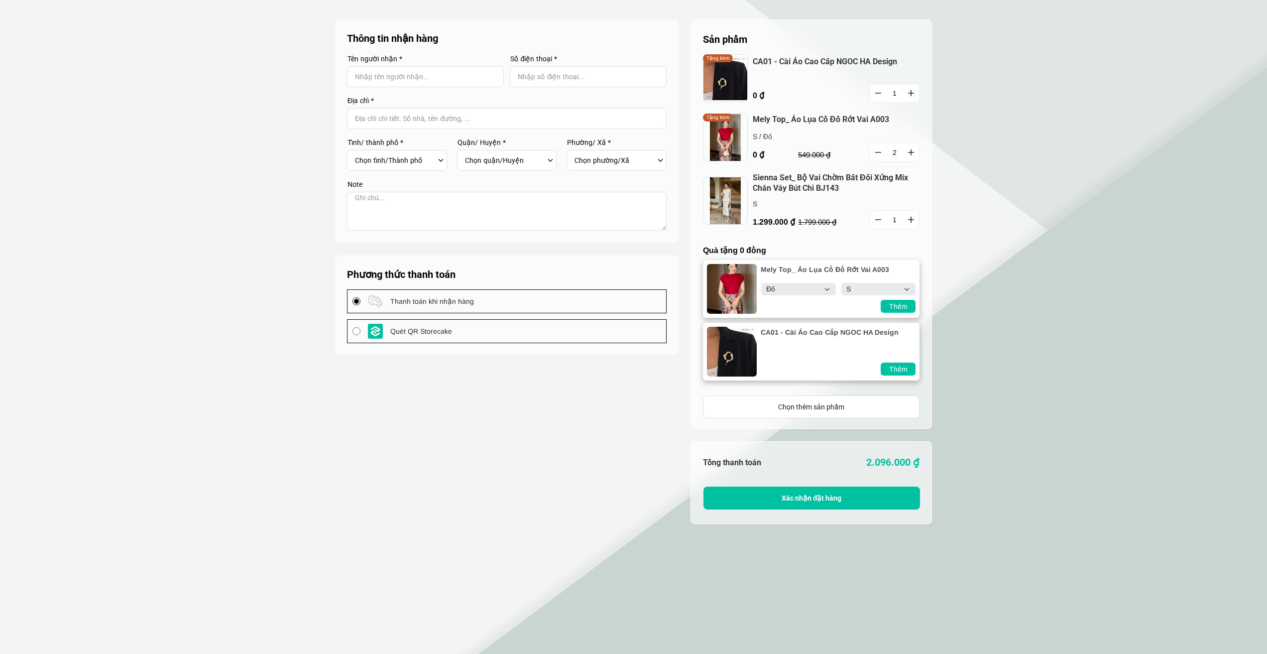
select select "Đỏ"
select select "S"
